Goal: Information Seeking & Learning: Learn about a topic

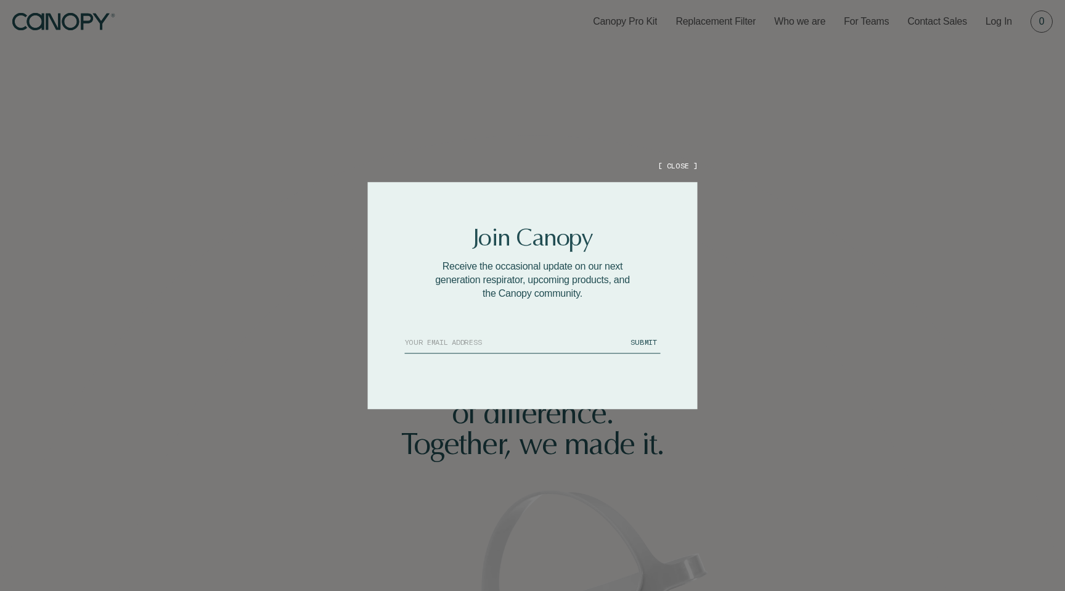
click at [675, 165] on button "[ CLOSE ]" at bounding box center [677, 165] width 39 height 10
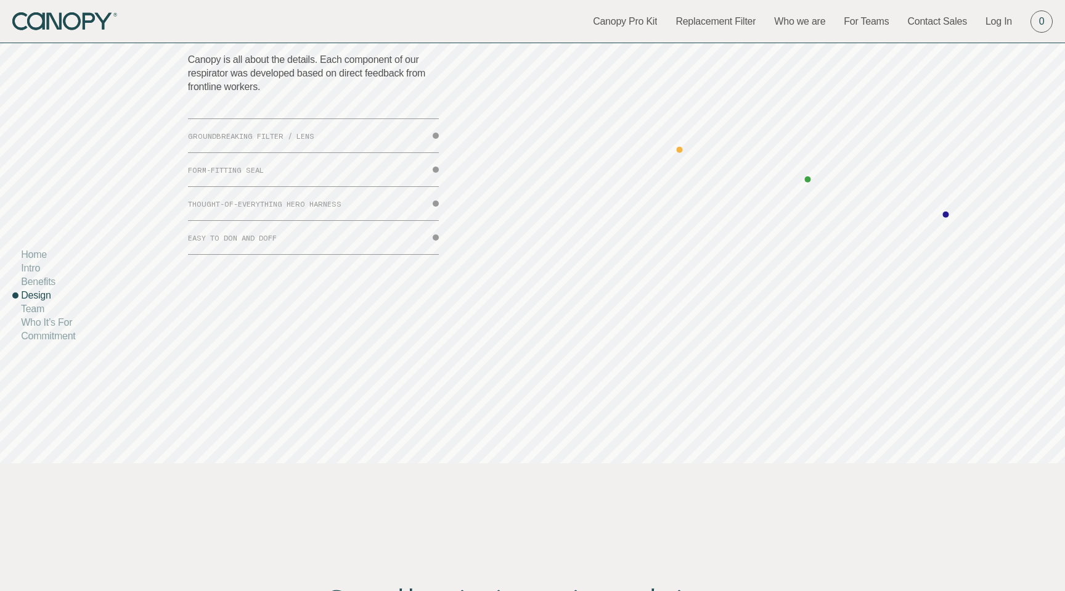
scroll to position [3994, 0]
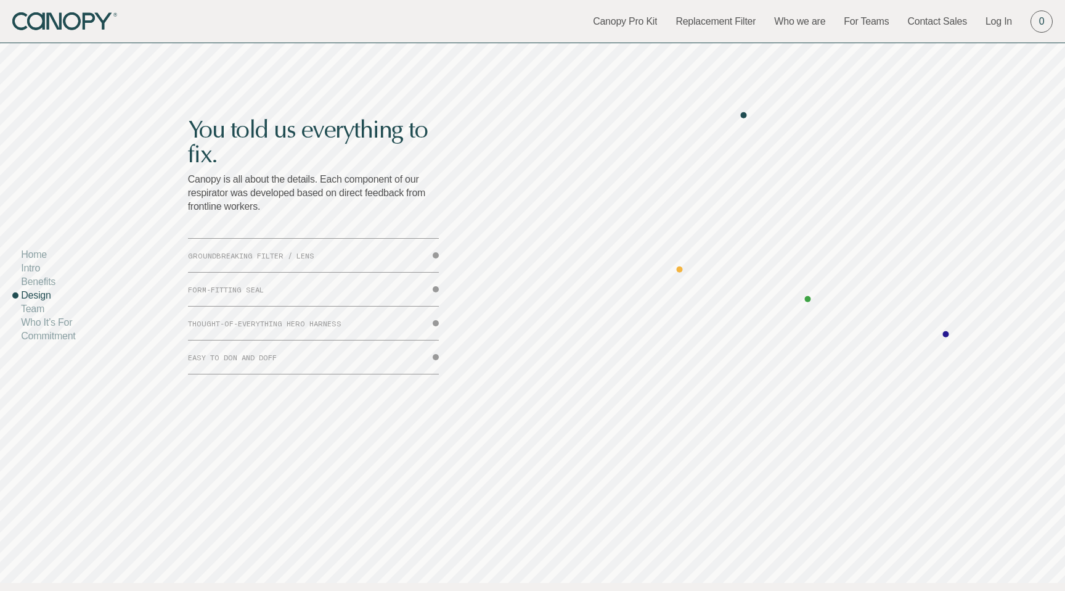
click at [436, 253] on button "GROUNDBREAKING FILTER / LENS" at bounding box center [313, 255] width 251 height 33
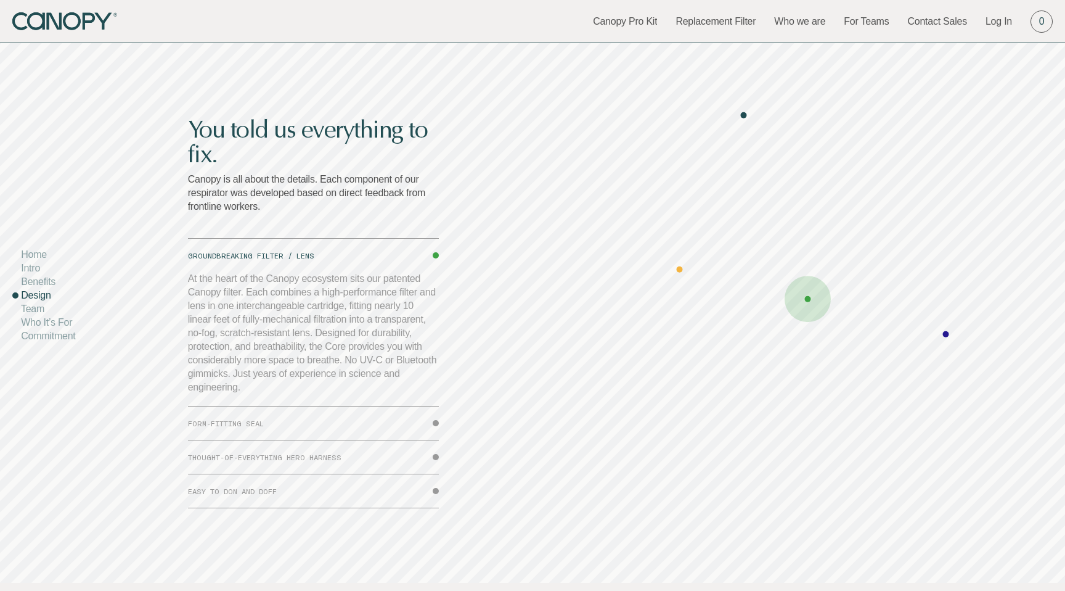
click at [436, 256] on button "GROUNDBREAKING FILTER / LENS" at bounding box center [313, 255] width 251 height 33
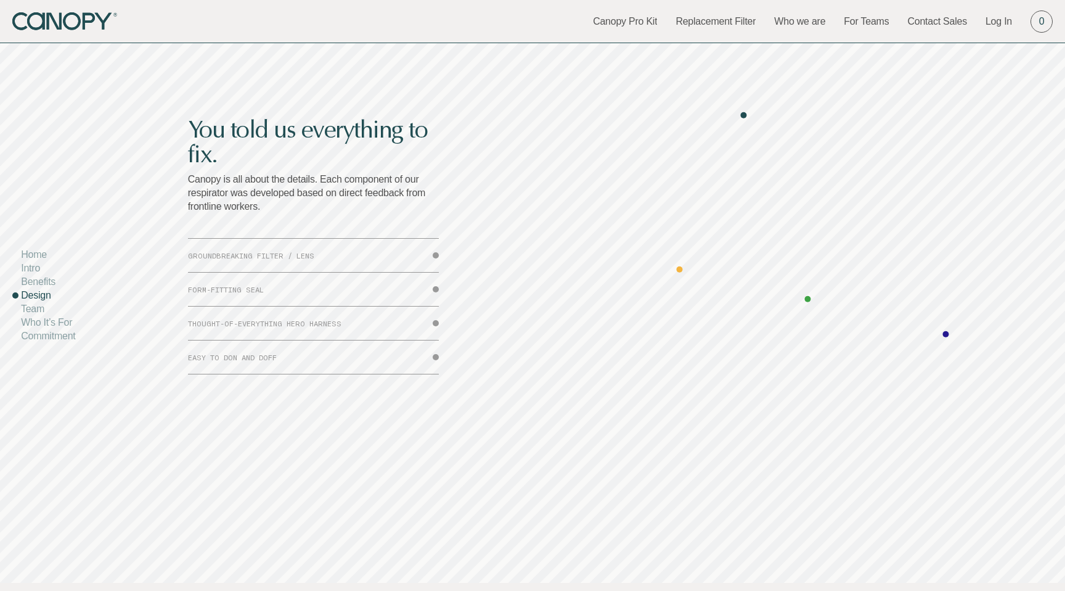
click at [436, 291] on button "FORM-FITTING SEAL" at bounding box center [313, 288] width 251 height 33
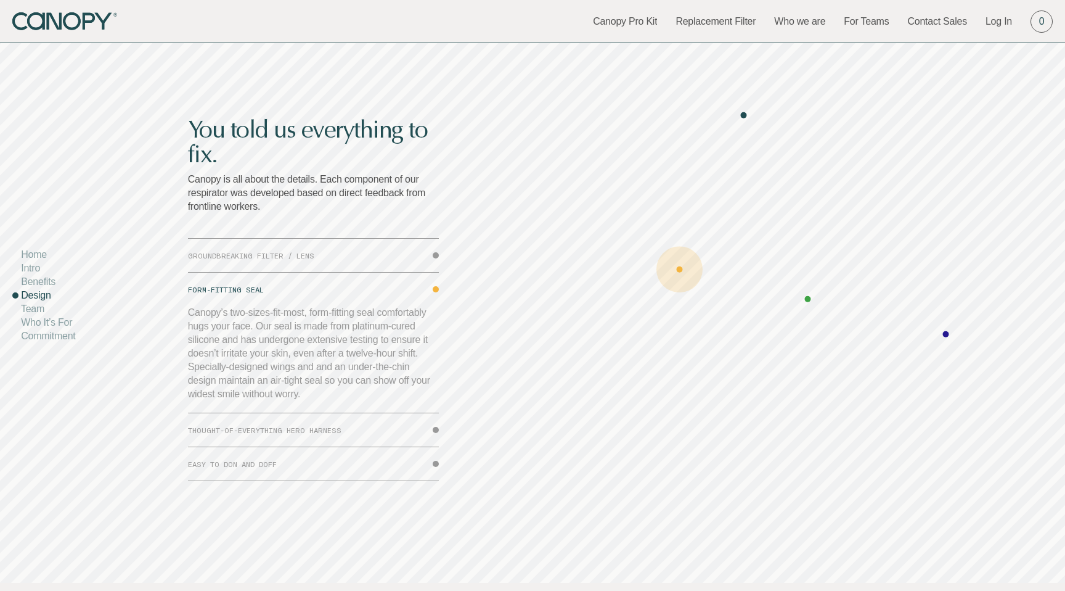
click at [436, 289] on button "FORM-FITTING SEAL" at bounding box center [313, 288] width 251 height 33
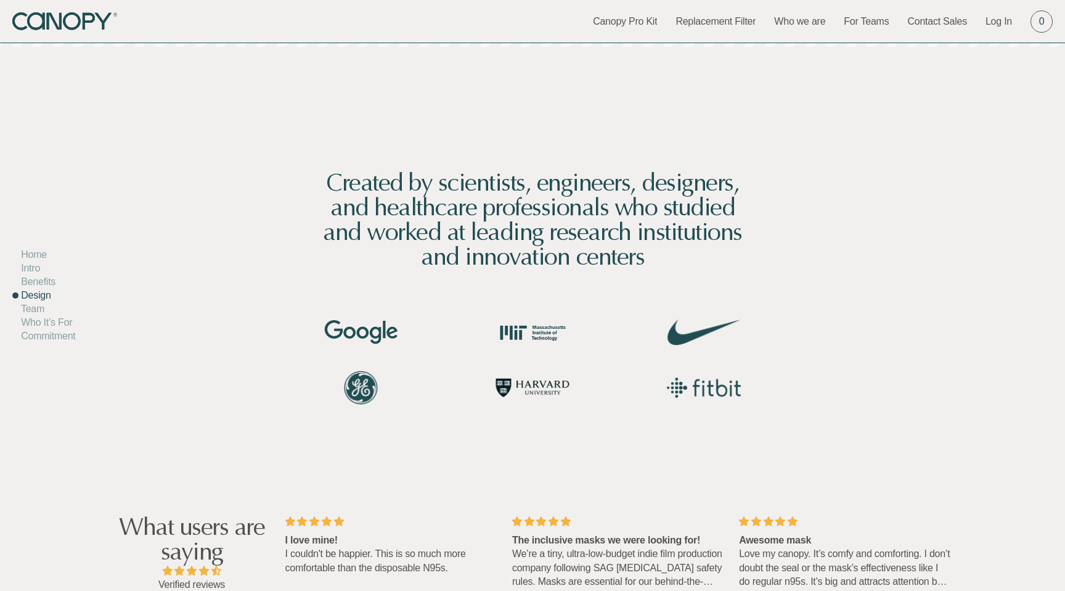
scroll to position [4532, 0]
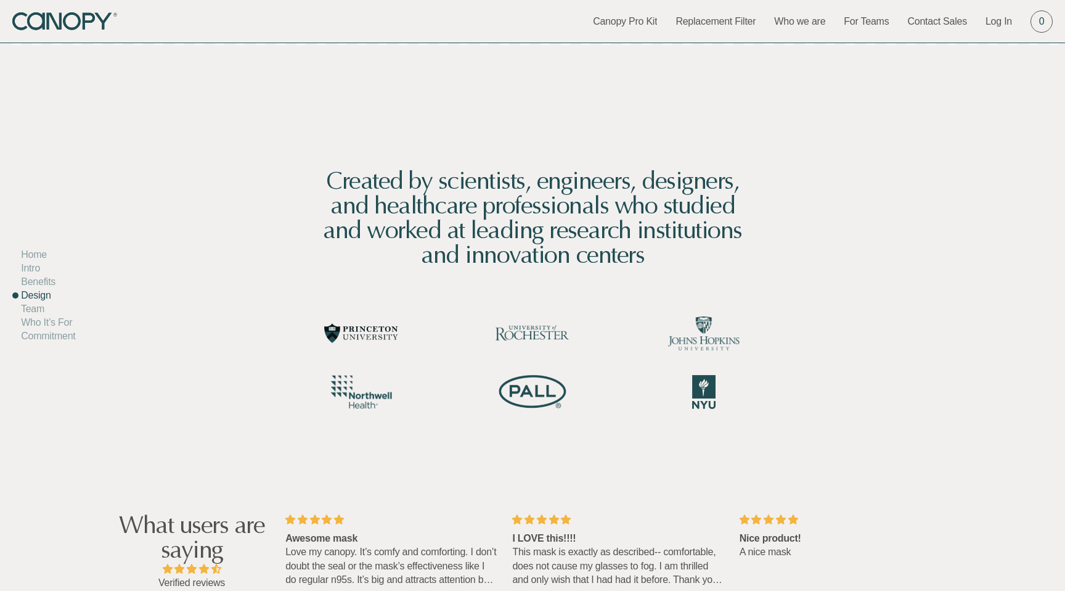
click at [655, 213] on h2 "Created by scientists, engineers, designers, and healthcare professionals who s…" at bounding box center [532, 217] width 425 height 99
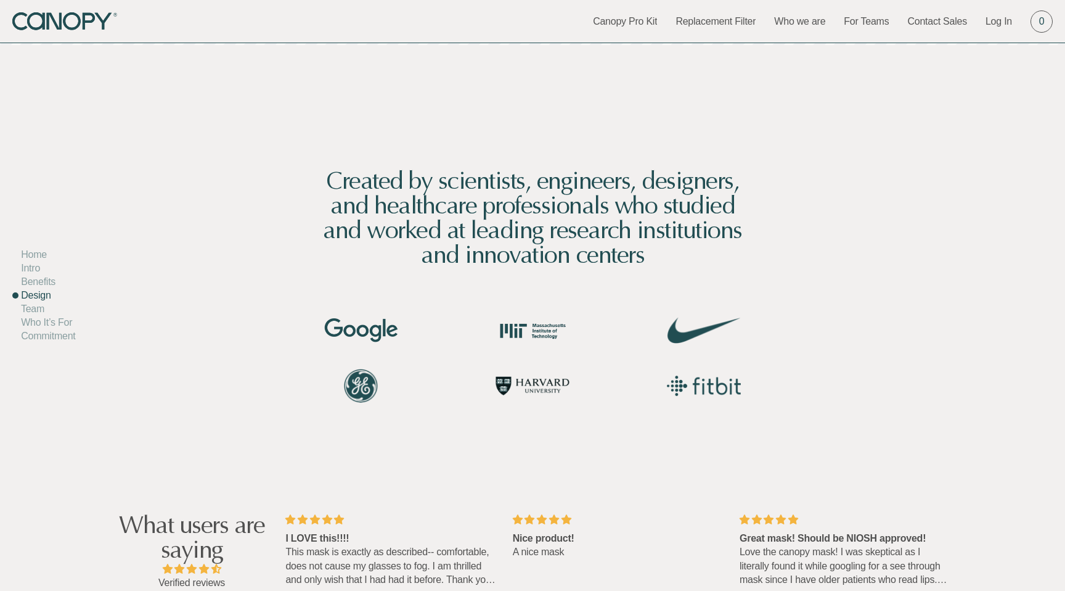
click at [752, 117] on div "Created by scientists, engineers, designers, and healthcare professionals who s…" at bounding box center [533, 264] width 514 height 438
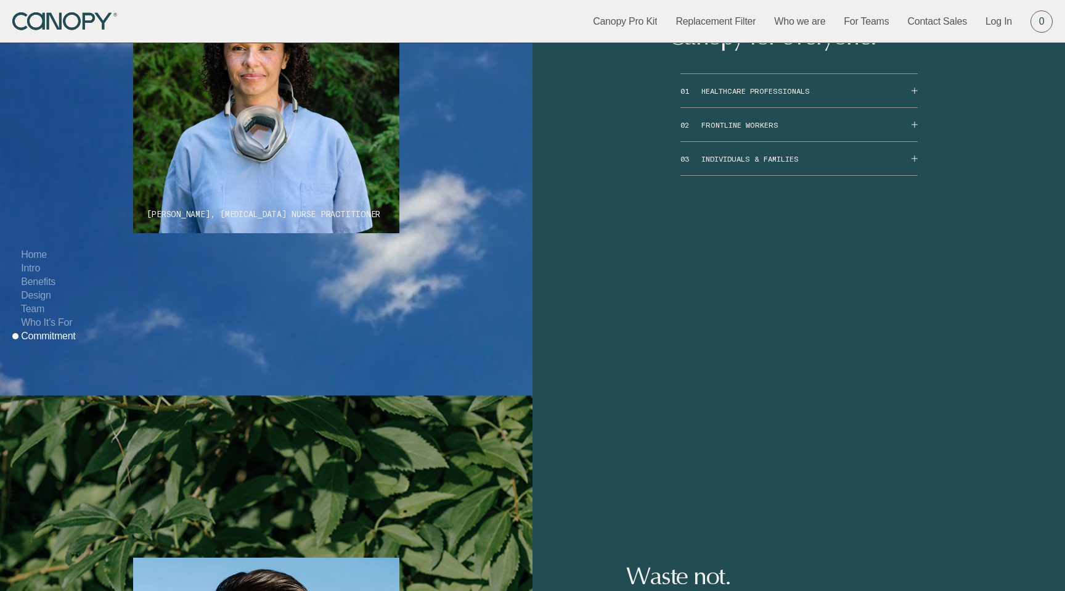
scroll to position [6593, 0]
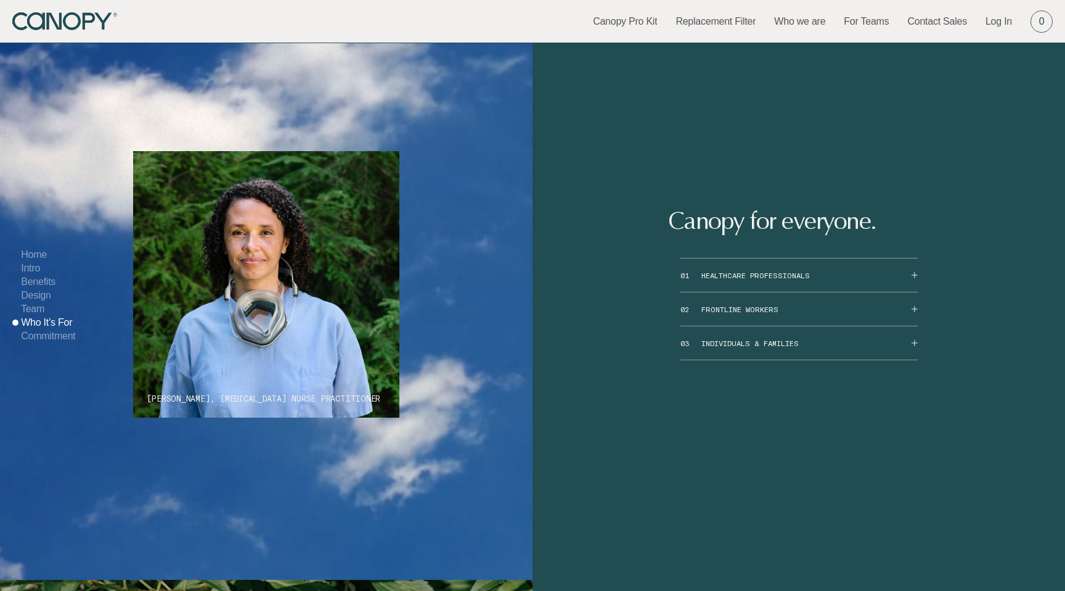
click at [914, 292] on button "01 HEALTHCARE PROFESSIONALS" at bounding box center [799, 274] width 237 height 33
click at [931, 184] on div "Canopy for everyone. 01 HEALTHCARE PROFESSIONALS Whether you’re caring for a pa…" at bounding box center [799, 284] width 533 height 591
click at [915, 292] on button "01 HEALTHCARE PROFESSIONALS" at bounding box center [799, 274] width 237 height 33
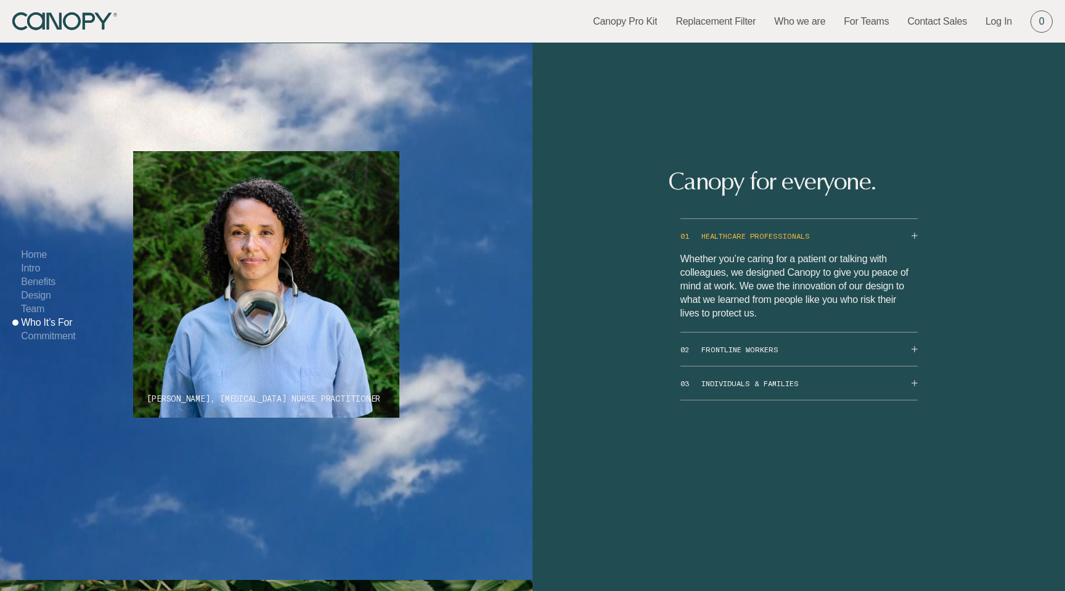
click at [914, 366] on button "02 FRONTLINE WORKERS" at bounding box center [799, 348] width 237 height 33
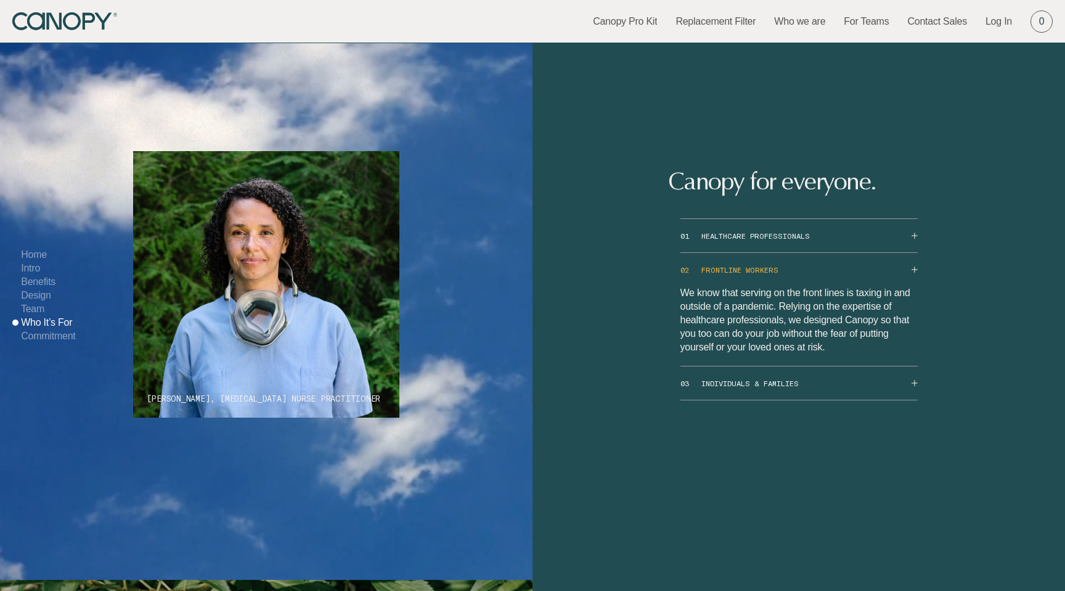
click at [916, 399] on button "03 INDIVIDUALS & FAMILIES" at bounding box center [799, 382] width 237 height 33
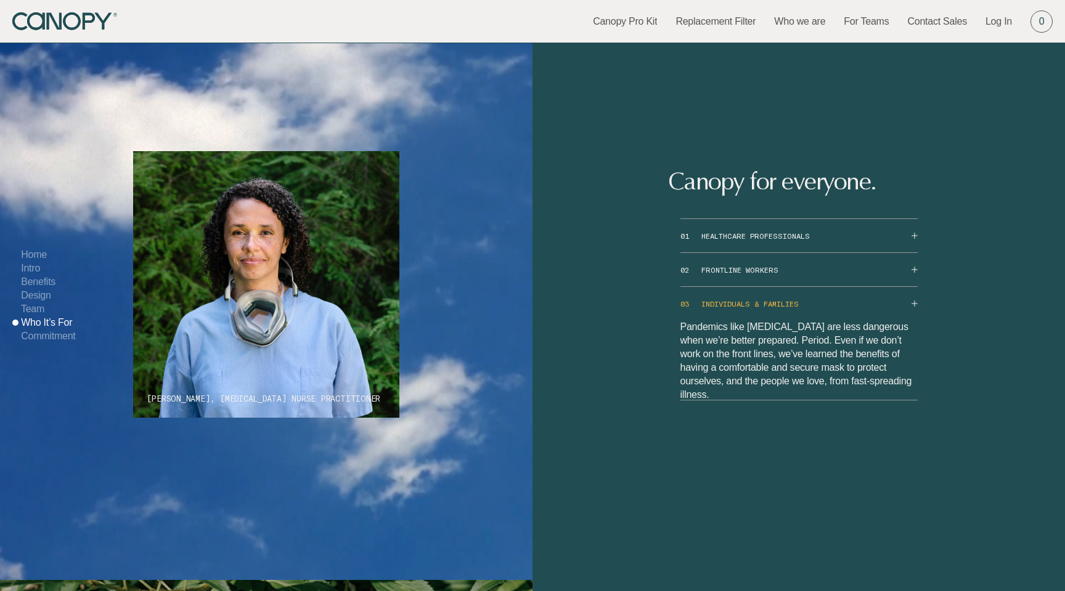
click at [912, 286] on button "02 FRONTLINE WORKERS" at bounding box center [799, 269] width 237 height 33
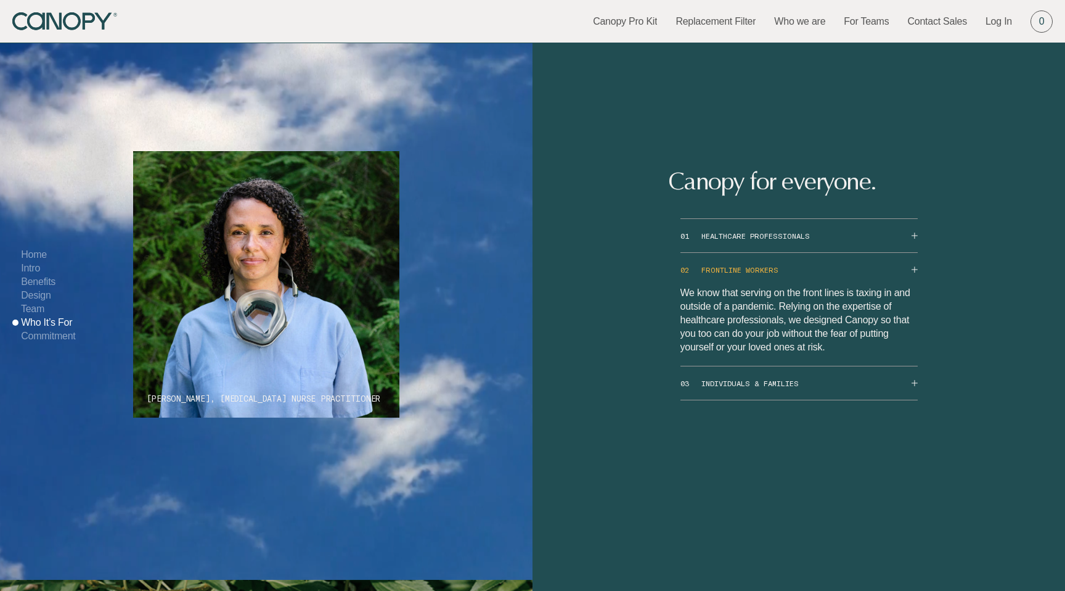
click at [916, 252] on button "01 HEALTHCARE PROFESSIONALS" at bounding box center [799, 235] width 237 height 33
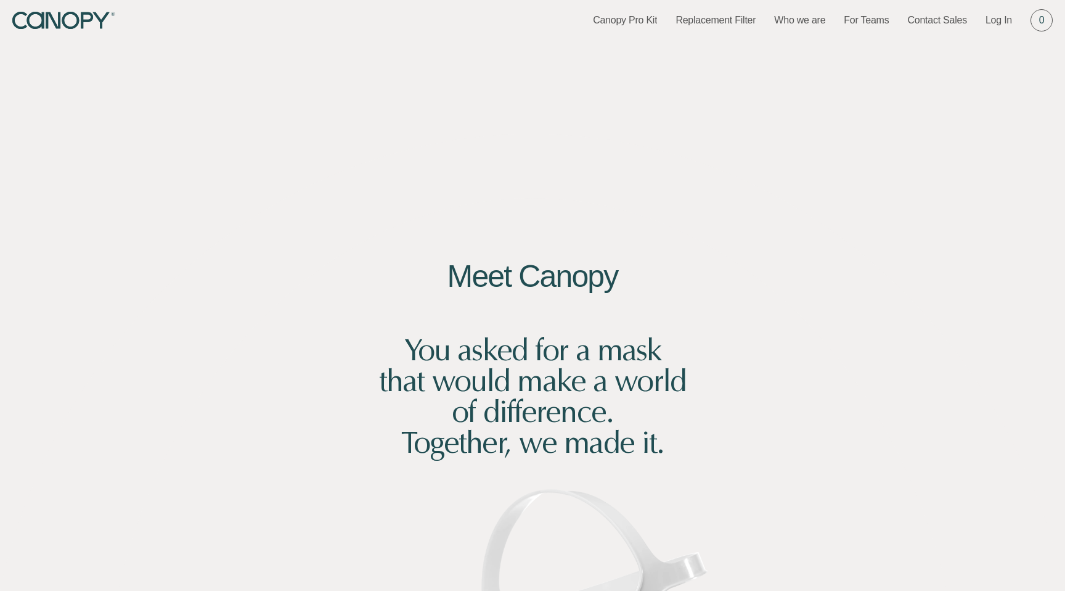
scroll to position [0, 0]
